Goal: Task Accomplishment & Management: Use online tool/utility

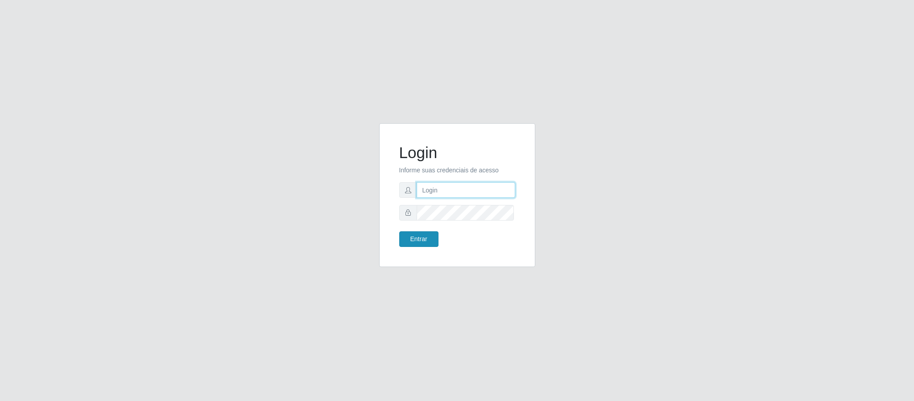
type input "[EMAIL_ADDRESS][DOMAIN_NAME]"
click at [405, 244] on button "Entrar" at bounding box center [418, 239] width 39 height 16
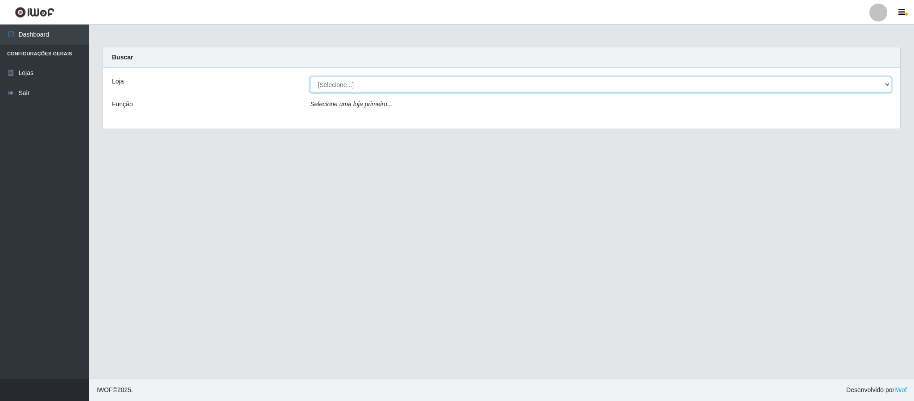
click at [738, 86] on select "[Selecione...] SuperFácil Atacado - Emaús" at bounding box center [600, 85] width 581 height 16
select select "407"
click at [310, 77] on select "[Selecione...] SuperFácil Atacado - Emaús" at bounding box center [600, 85] width 581 height 16
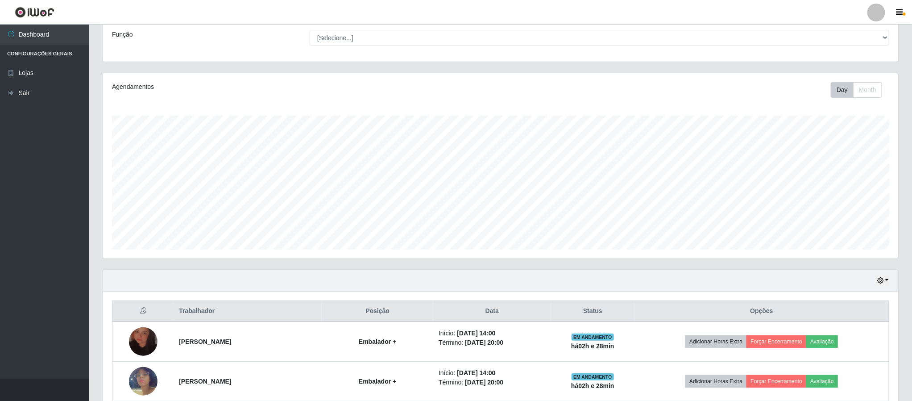
scroll to position [335, 0]
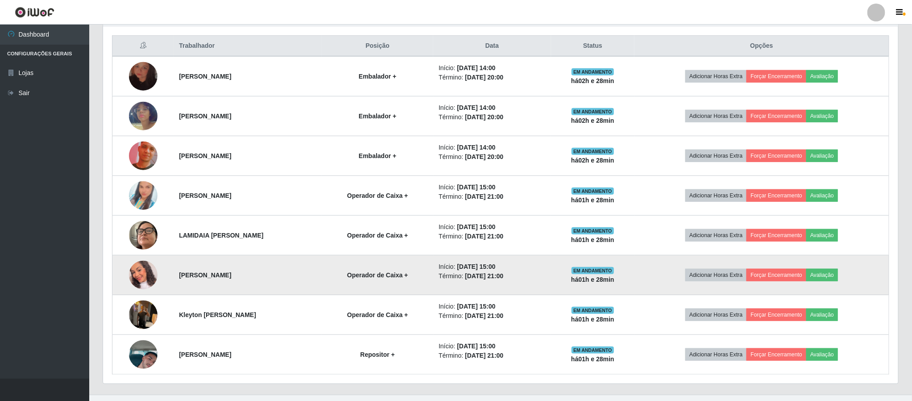
click at [141, 281] on img at bounding box center [143, 274] width 29 height 33
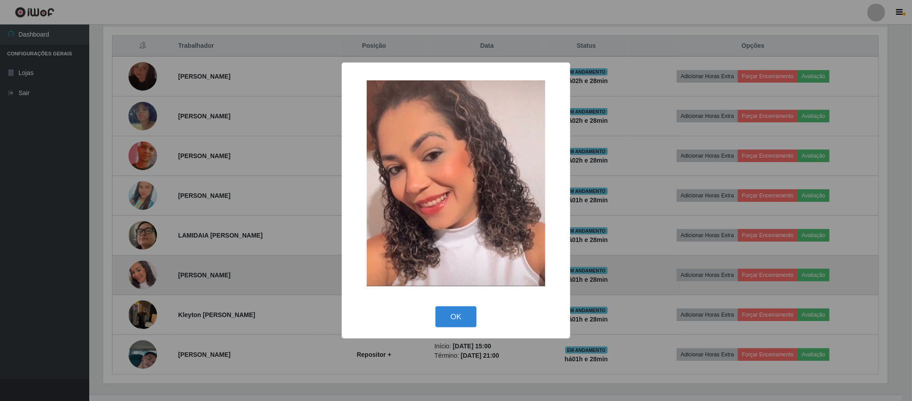
scroll to position [186, 787]
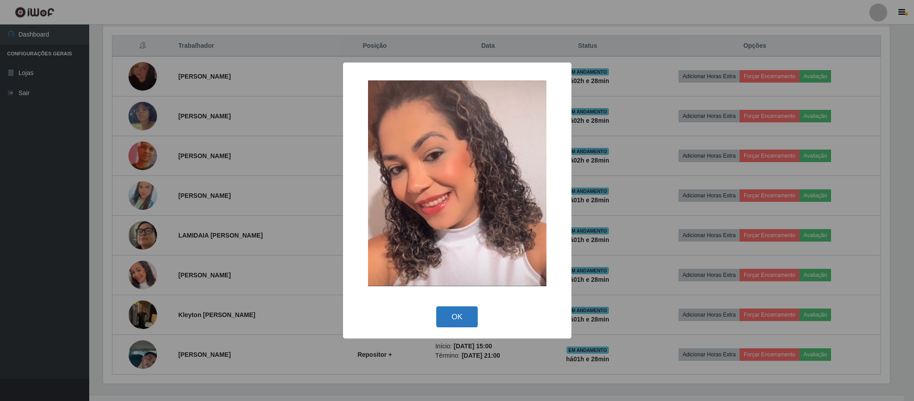
click at [458, 310] on button "OK" at bounding box center [456, 316] width 41 height 21
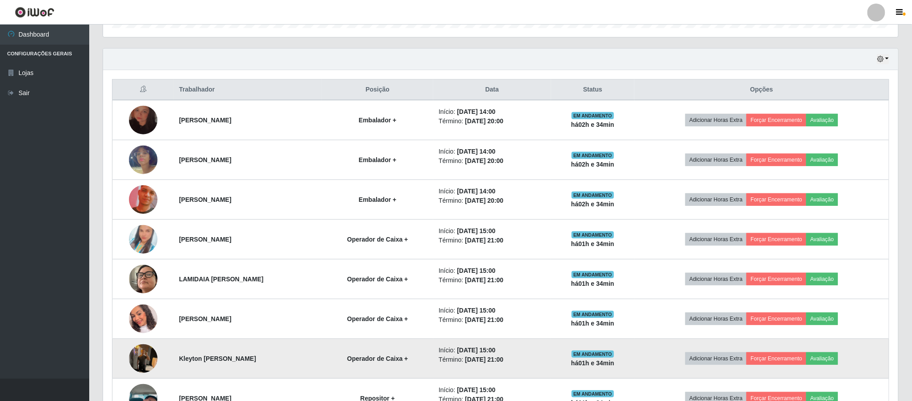
scroll to position [268, 0]
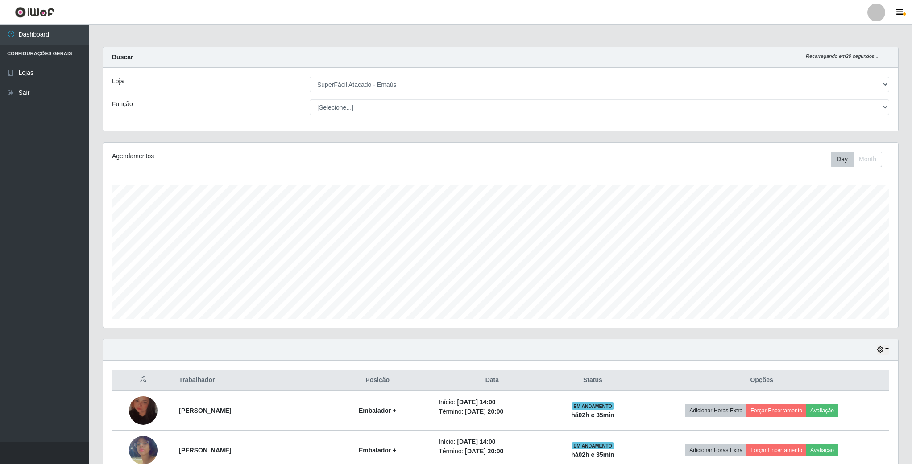
select select "407"
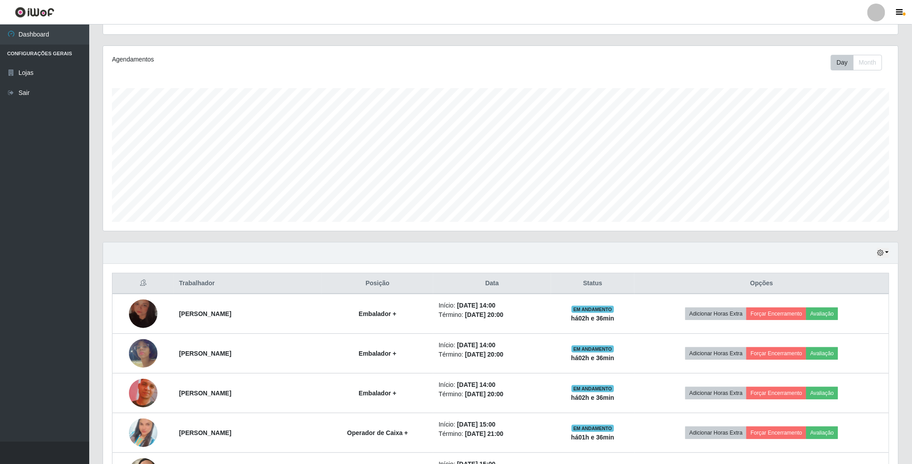
scroll to position [23, 0]
